Goal: Transaction & Acquisition: Purchase product/service

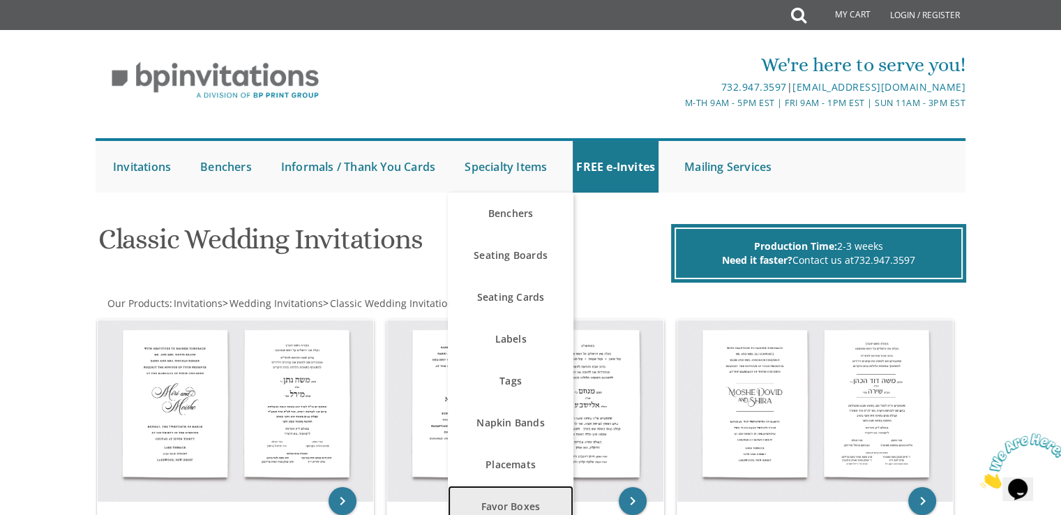
click at [513, 489] on link "Favor Boxes" at bounding box center [511, 507] width 126 height 42
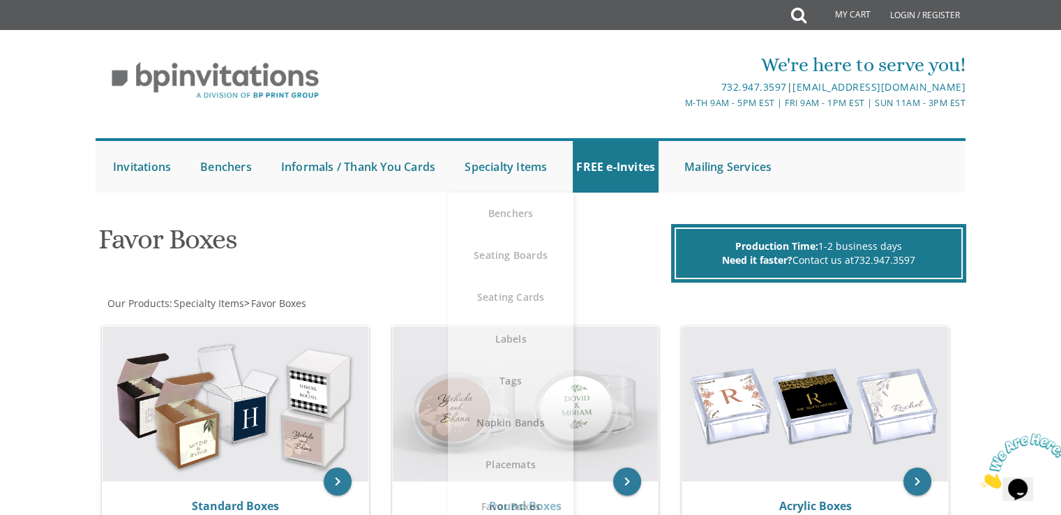
click at [1044, 166] on div "We're here to serve you! 732.947.3597 | [EMAIL_ADDRESS][DOMAIN_NAME] M-Th 9am -…" at bounding box center [530, 118] width 1061 height 163
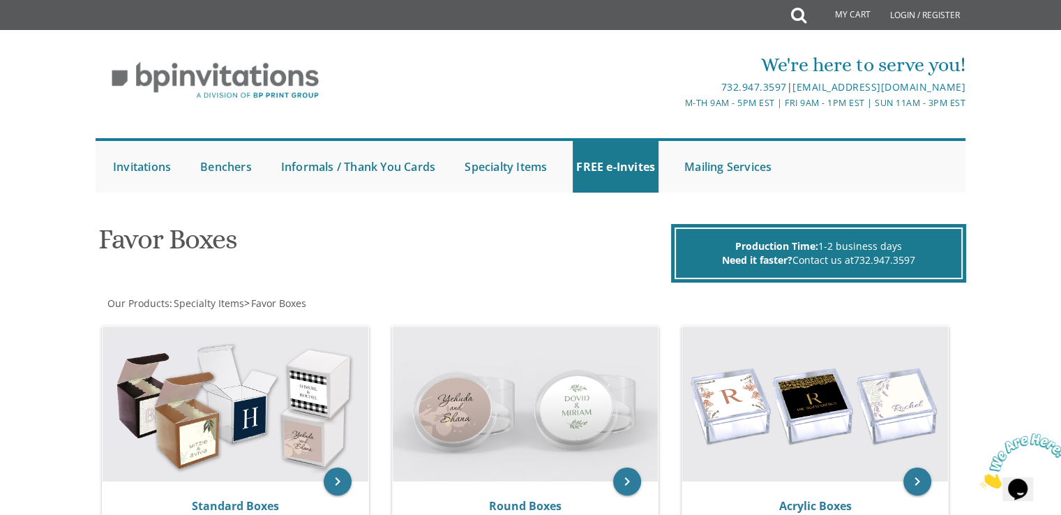
scroll to position [11, 0]
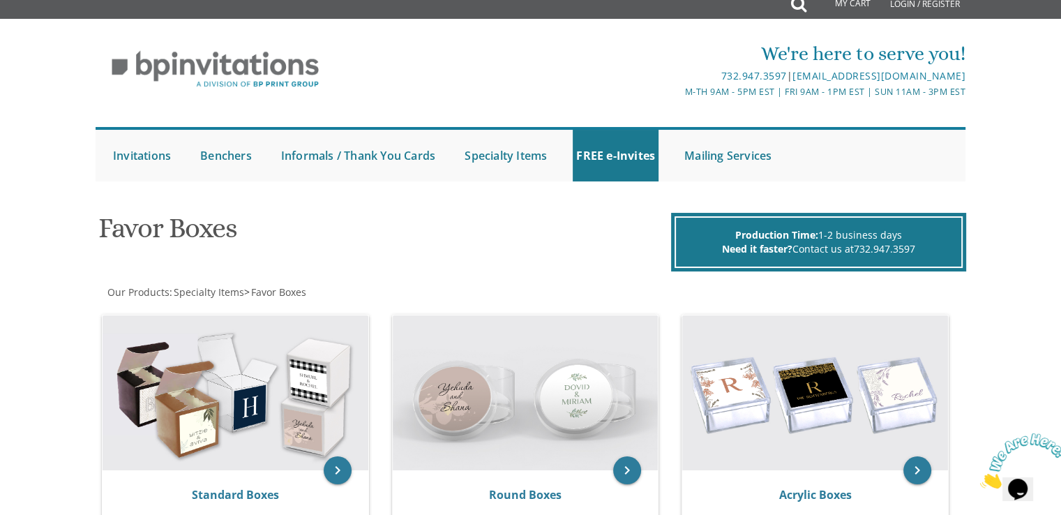
click at [293, 101] on div at bounding box center [217, 87] width 243 height 35
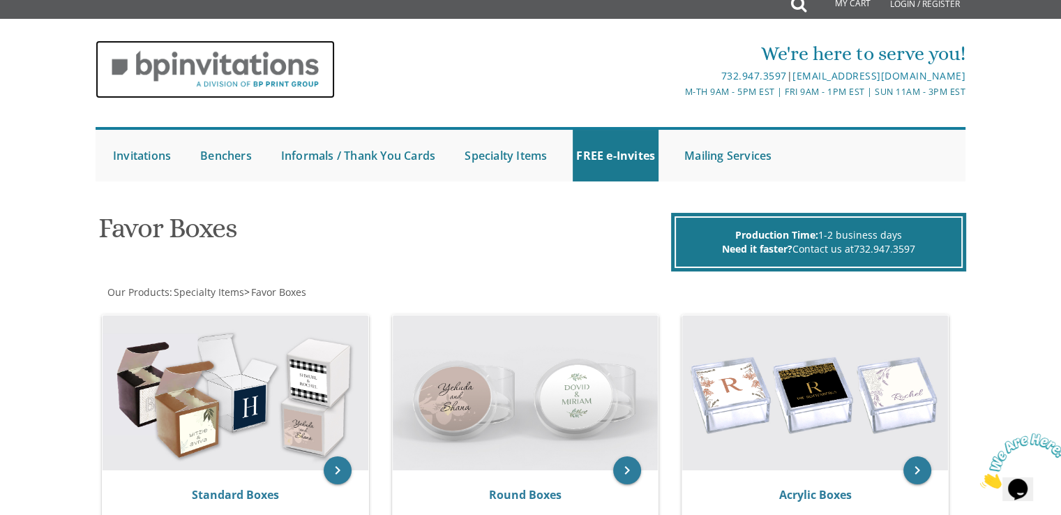
click at [289, 96] on img at bounding box center [215, 69] width 239 height 58
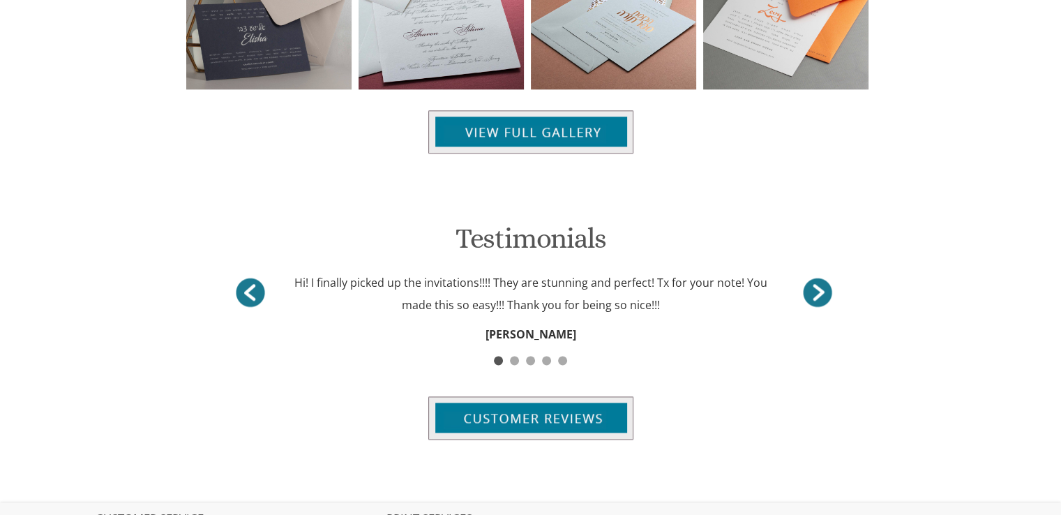
scroll to position [1839, 0]
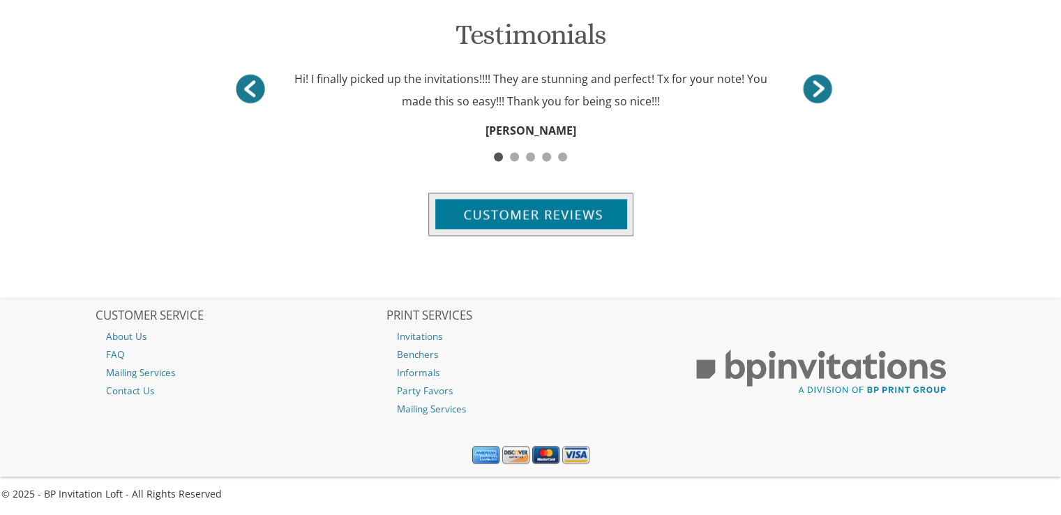
drag, startPoint x: 1071, startPoint y: 118, endPoint x: 1071, endPoint y: 491, distance: 373.2
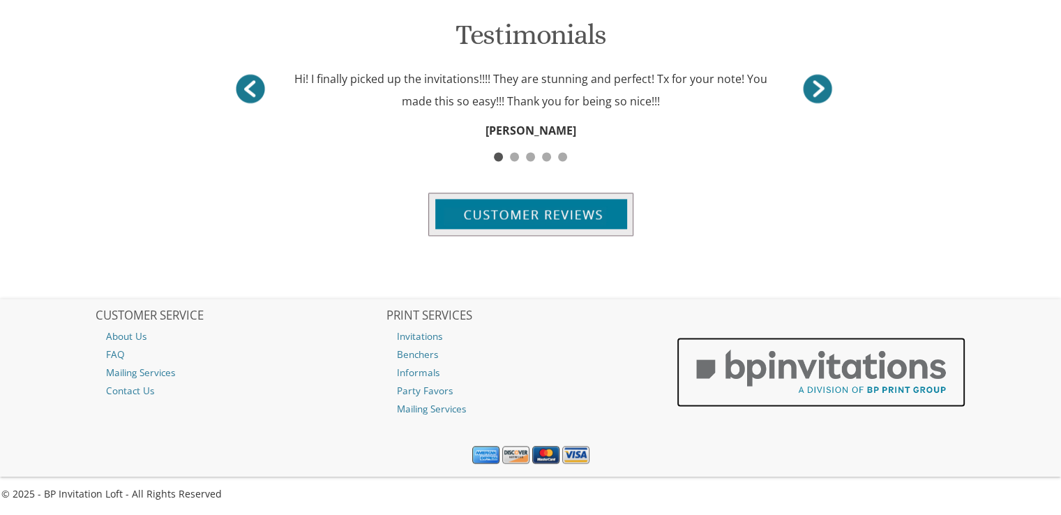
click at [899, 392] on img at bounding box center [821, 372] width 289 height 70
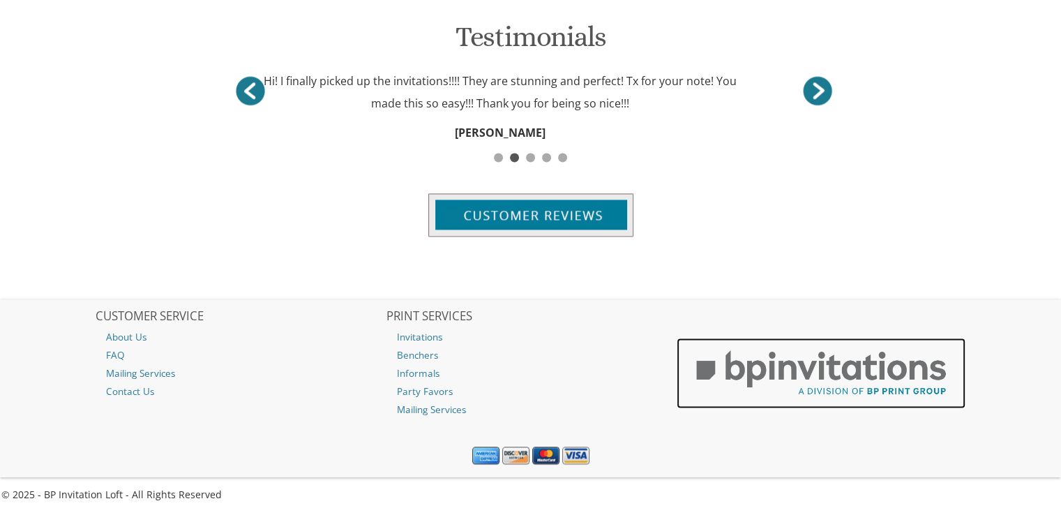
scroll to position [1836, 0]
